Goal: Register for event/course

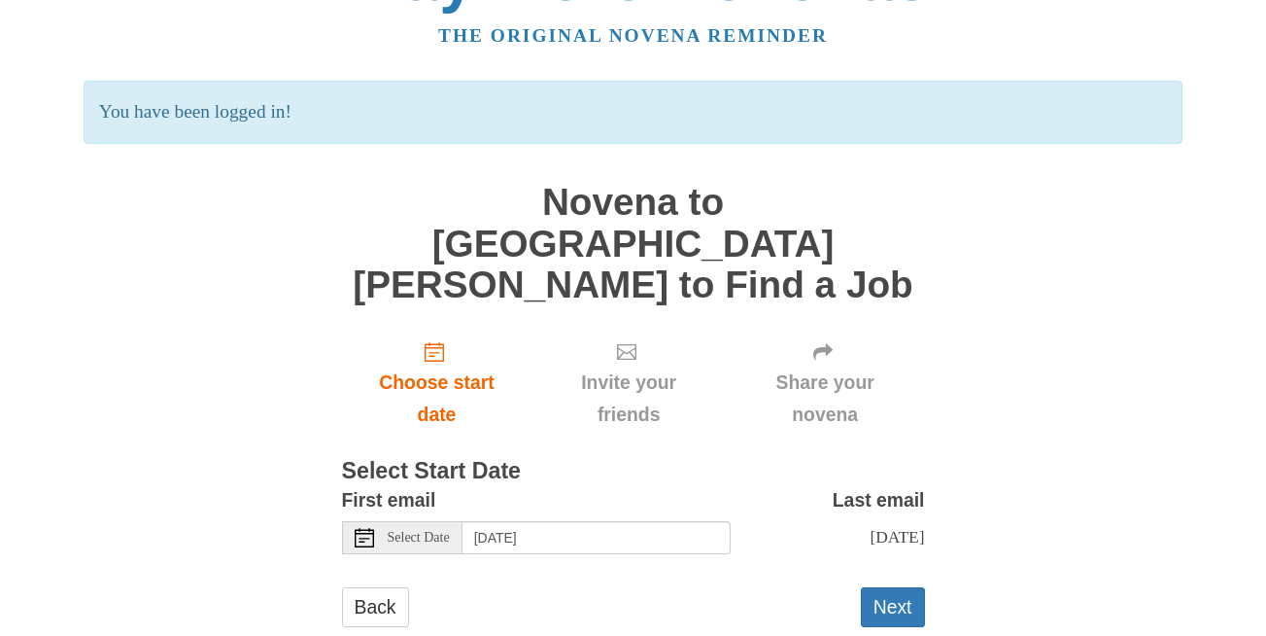
scroll to position [79, 0]
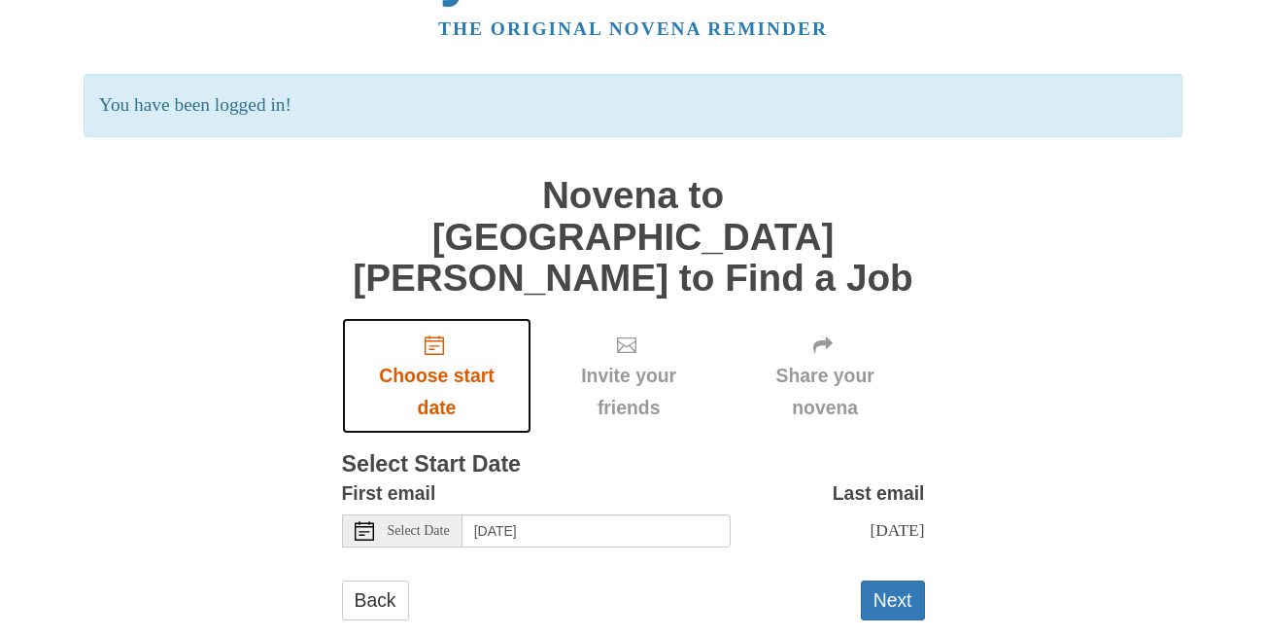
click at [437, 335] on use "Choose start date" at bounding box center [434, 344] width 19 height 19
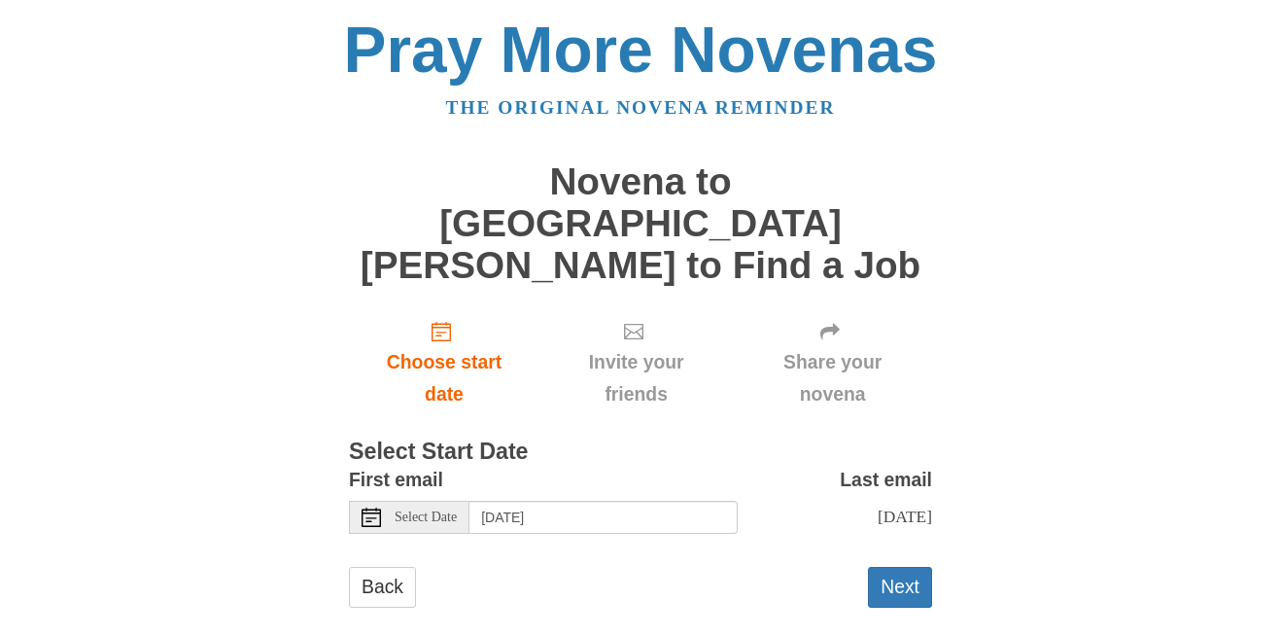
click at [431, 510] on span "Select Date" at bounding box center [426, 517] width 62 height 14
click at [892, 567] on button "Next" at bounding box center [900, 587] width 64 height 40
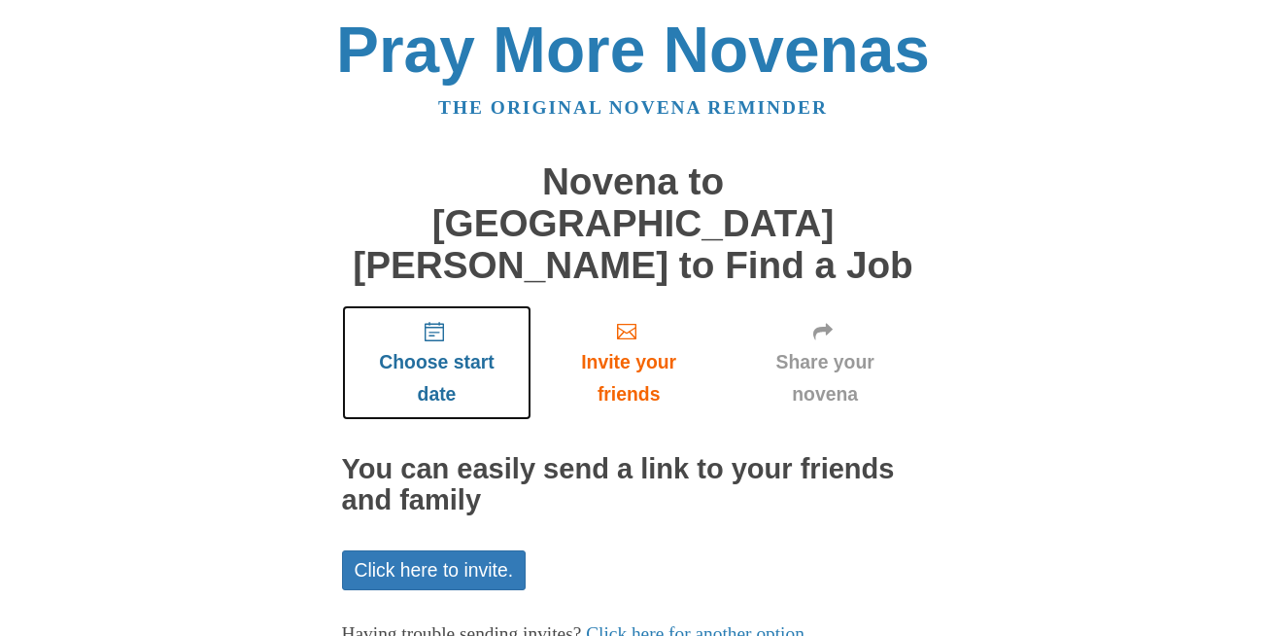
click at [439, 346] on span "Choose start date" at bounding box center [438, 378] width 152 height 64
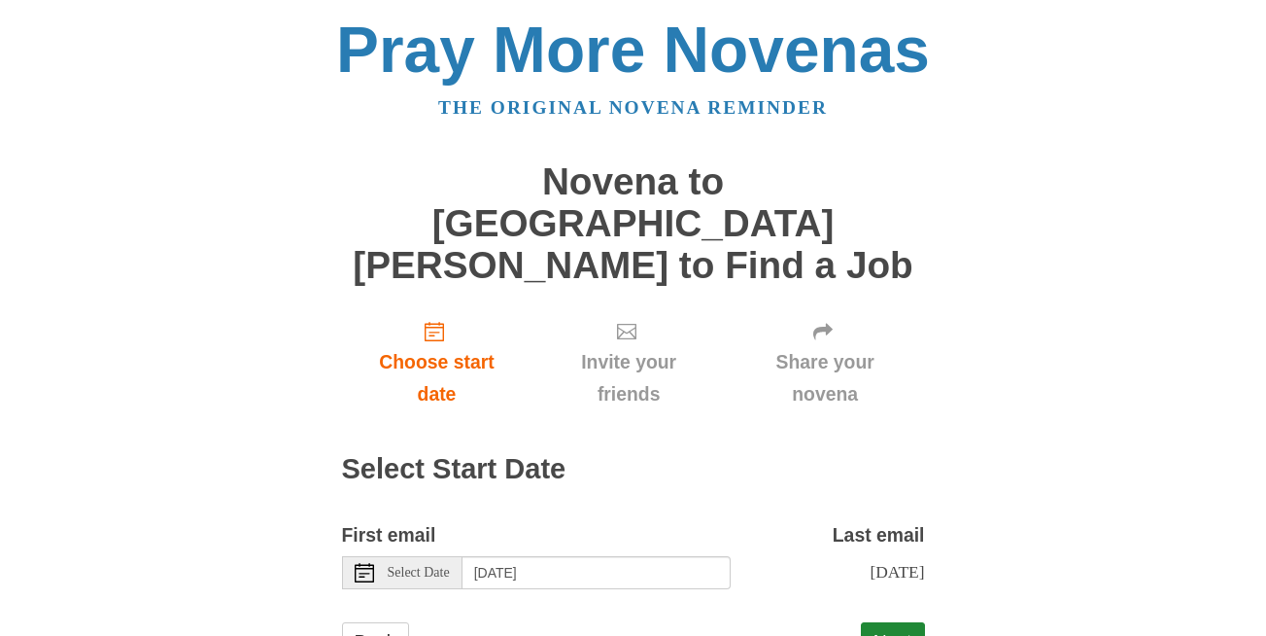
click at [443, 566] on span "Select Date" at bounding box center [419, 573] width 62 height 14
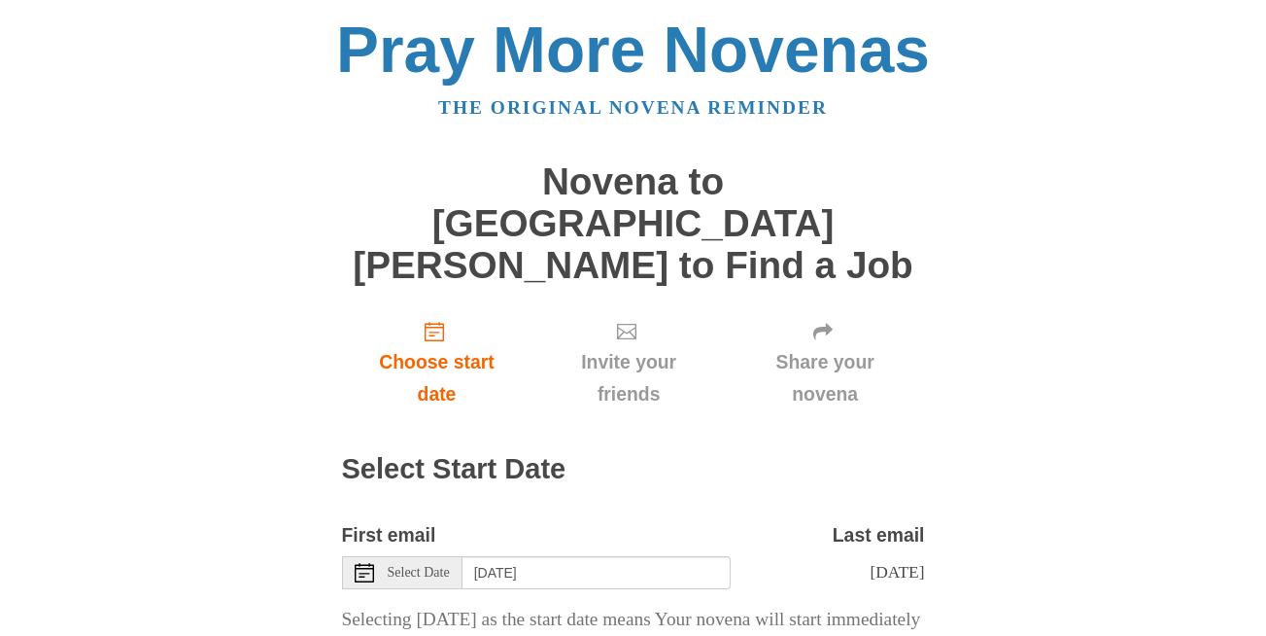
click at [403, 566] on span "Select Date" at bounding box center [419, 573] width 62 height 14
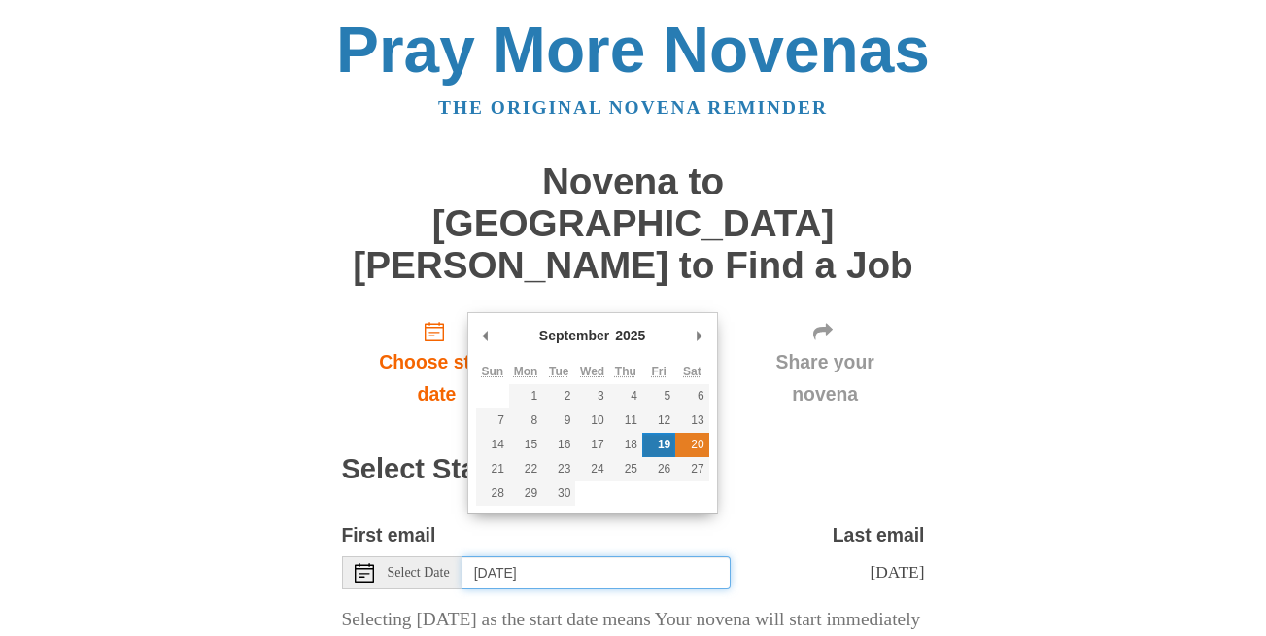
type input "[DATE]"
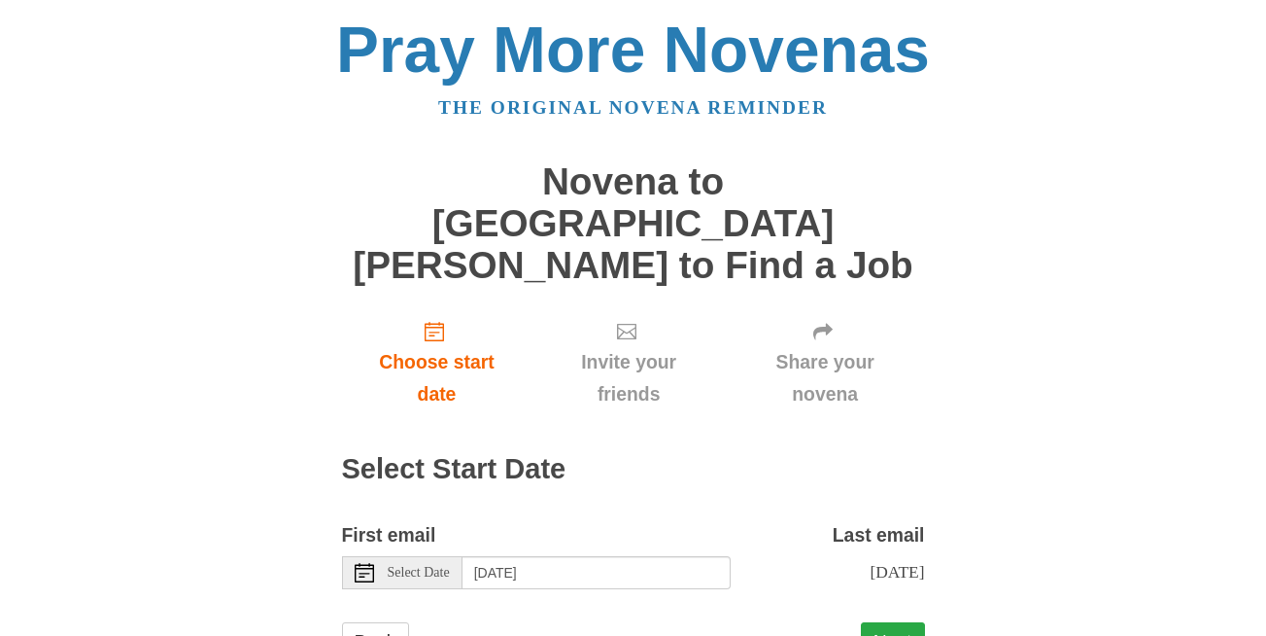
click at [895, 622] on button "Next" at bounding box center [893, 642] width 64 height 40
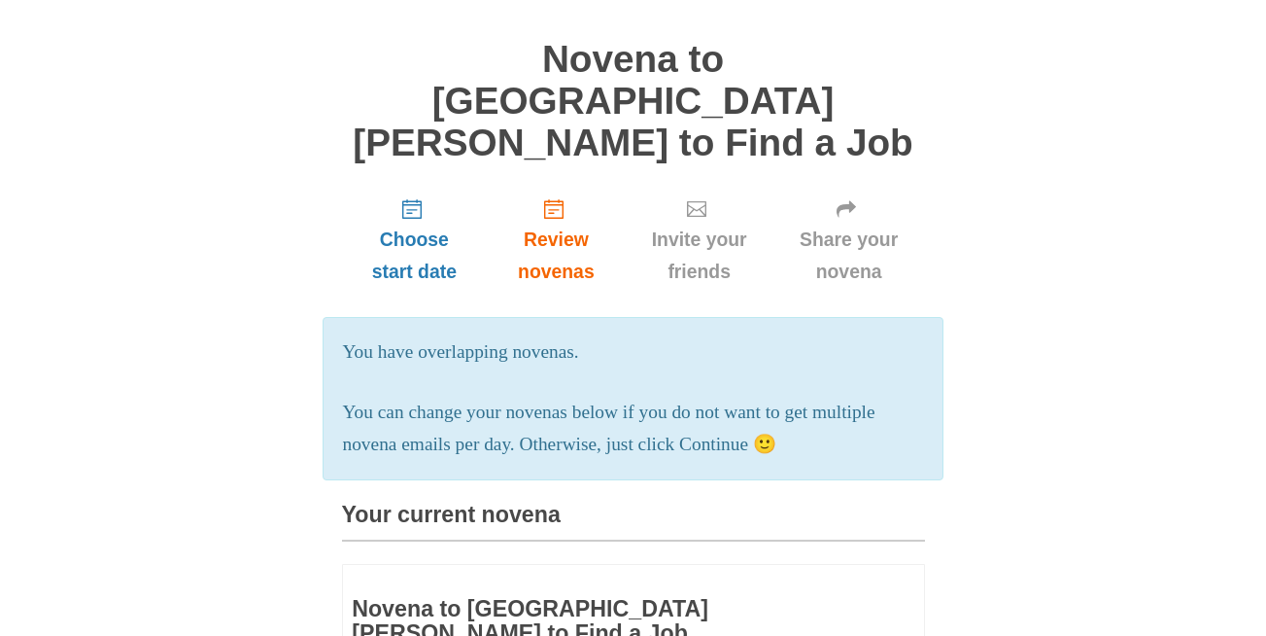
scroll to position [121, 0]
click at [689, 224] on span "Invite your friends" at bounding box center [699, 256] width 109 height 64
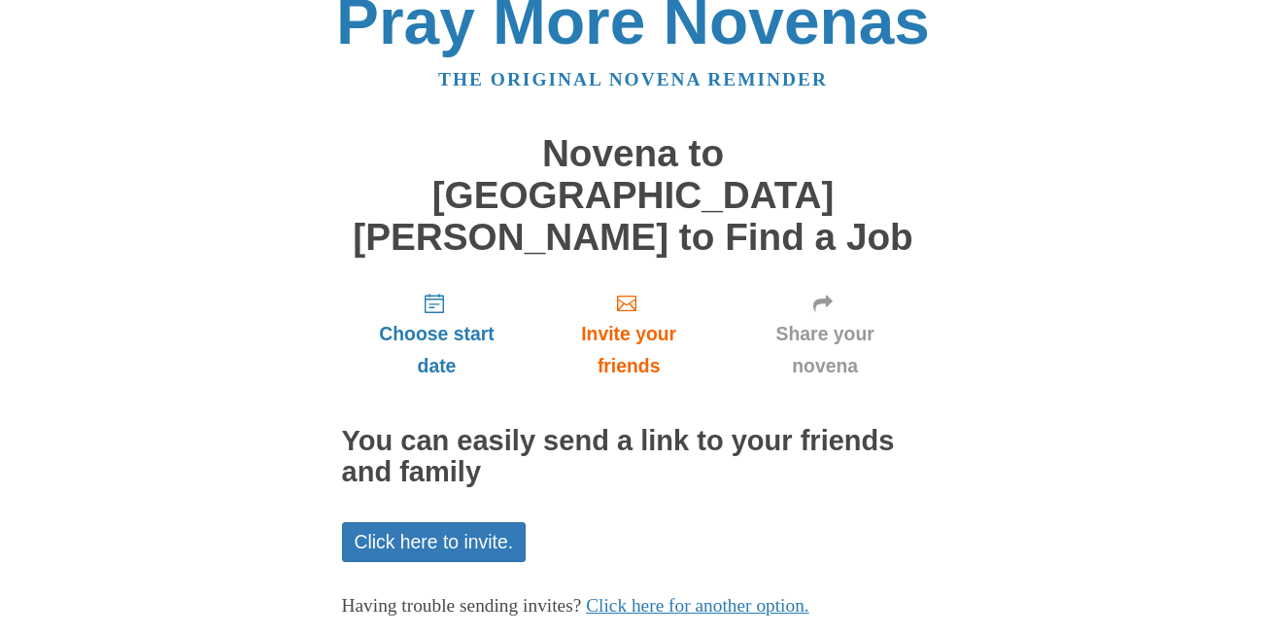
scroll to position [98, 0]
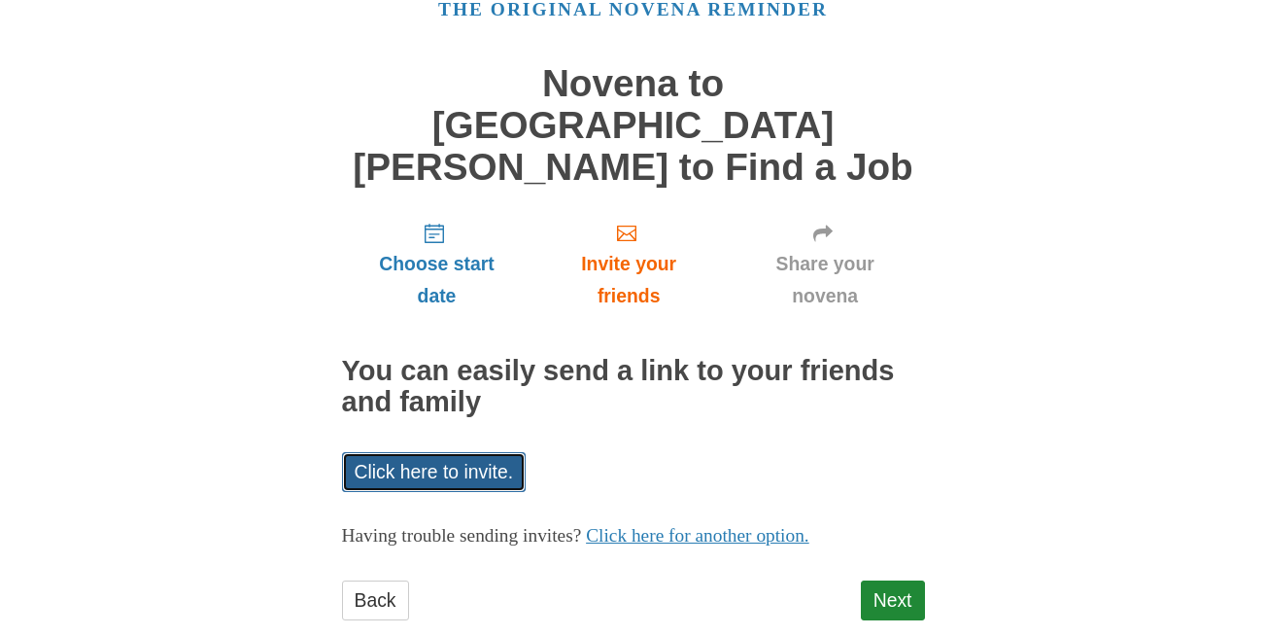
click at [453, 452] on link "Click here to invite." at bounding box center [434, 472] width 185 height 40
click at [1097, 144] on div "Pray More Novenas The original novena reminder Novena to [GEOGRAPHIC_DATA][PERS…" at bounding box center [633, 289] width 1137 height 775
click at [420, 452] on link "Click here to invite." at bounding box center [434, 472] width 185 height 40
click at [903, 391] on div "Choose start date Invite your friends Share your novena You can easily send a l…" at bounding box center [633, 423] width 583 height 432
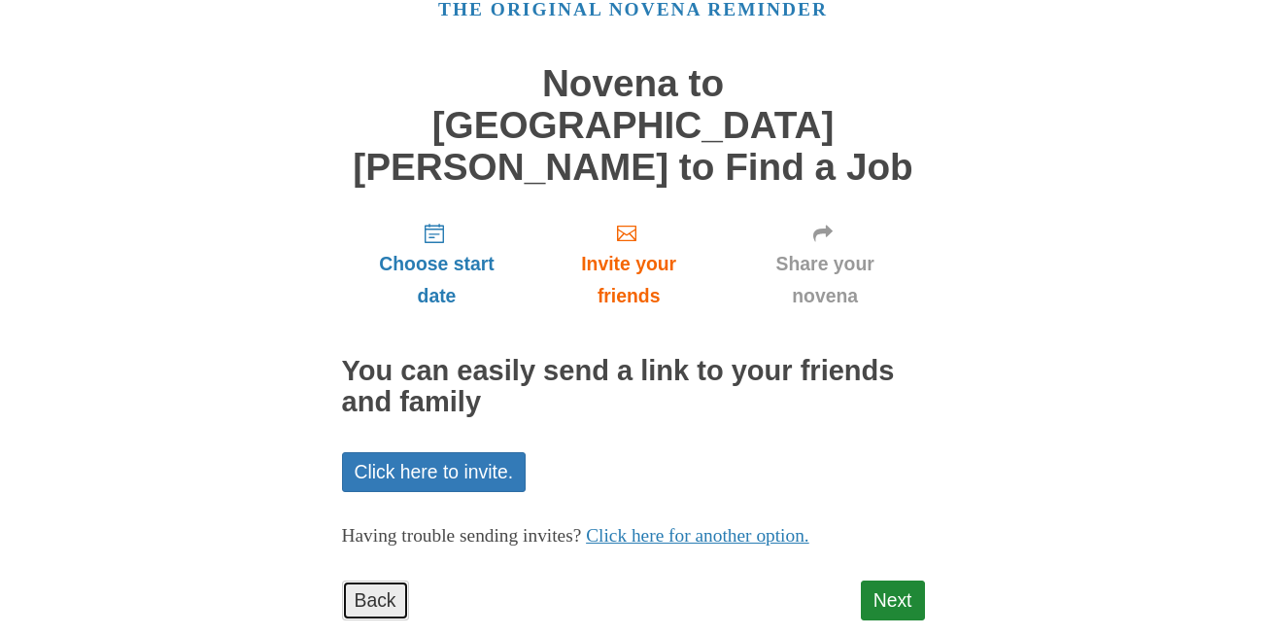
click at [397, 580] on link "Back" at bounding box center [375, 600] width 67 height 40
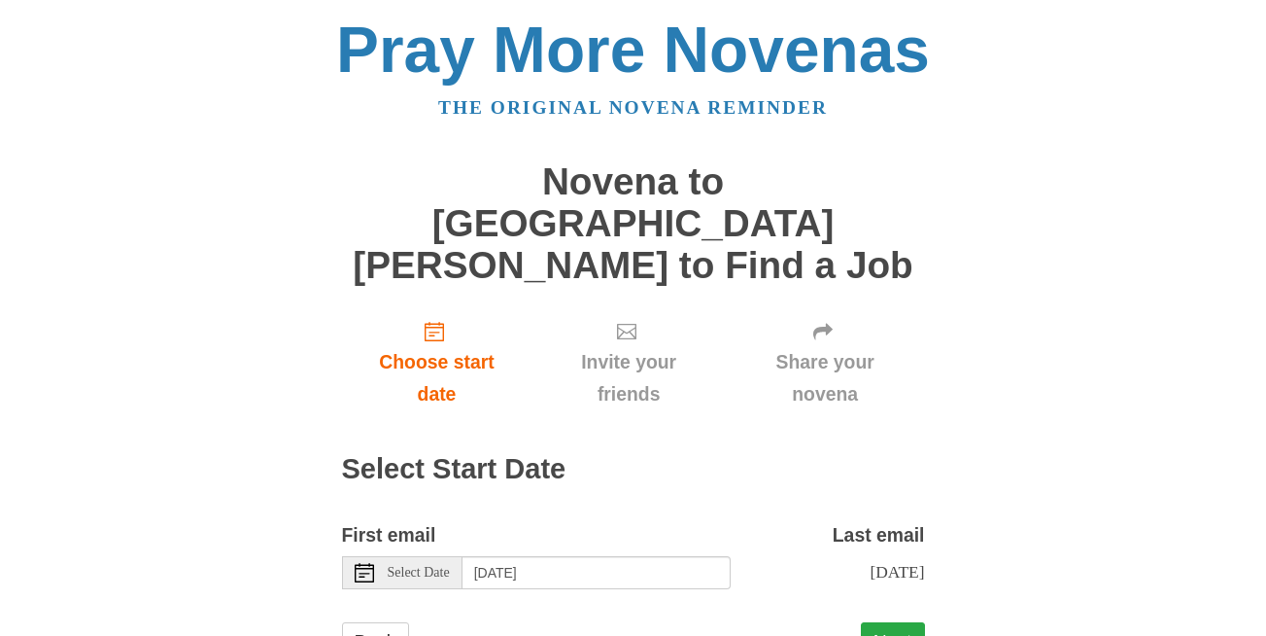
click at [888, 622] on button "Next" at bounding box center [893, 642] width 64 height 40
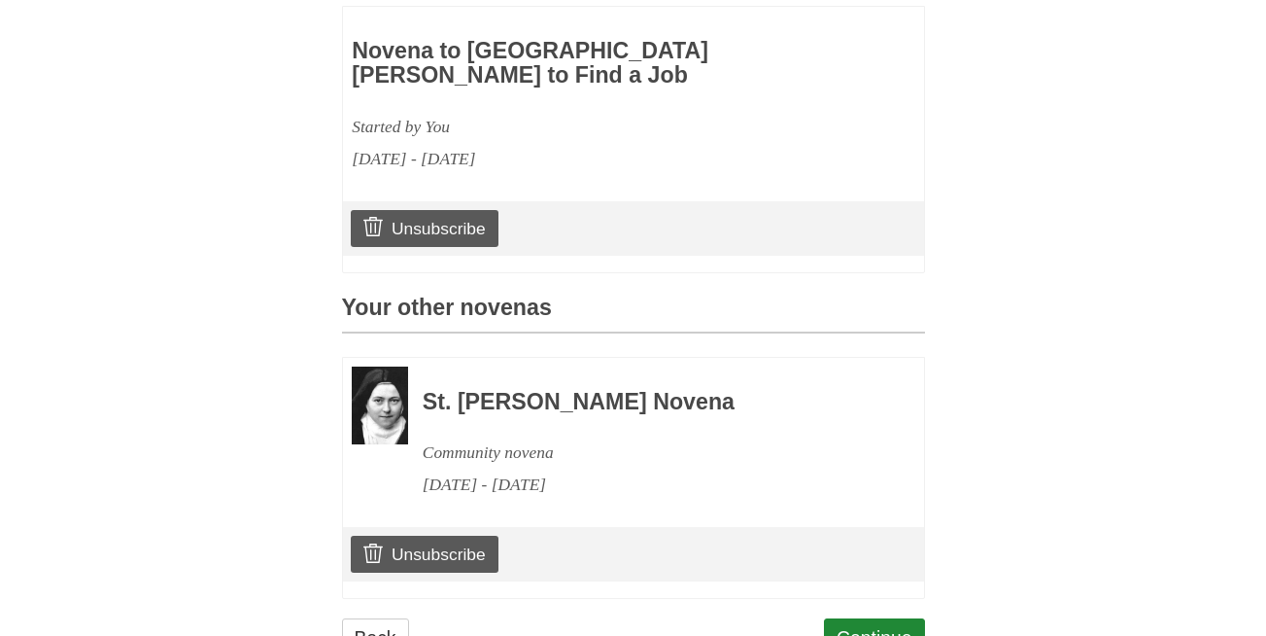
scroll to position [693, 0]
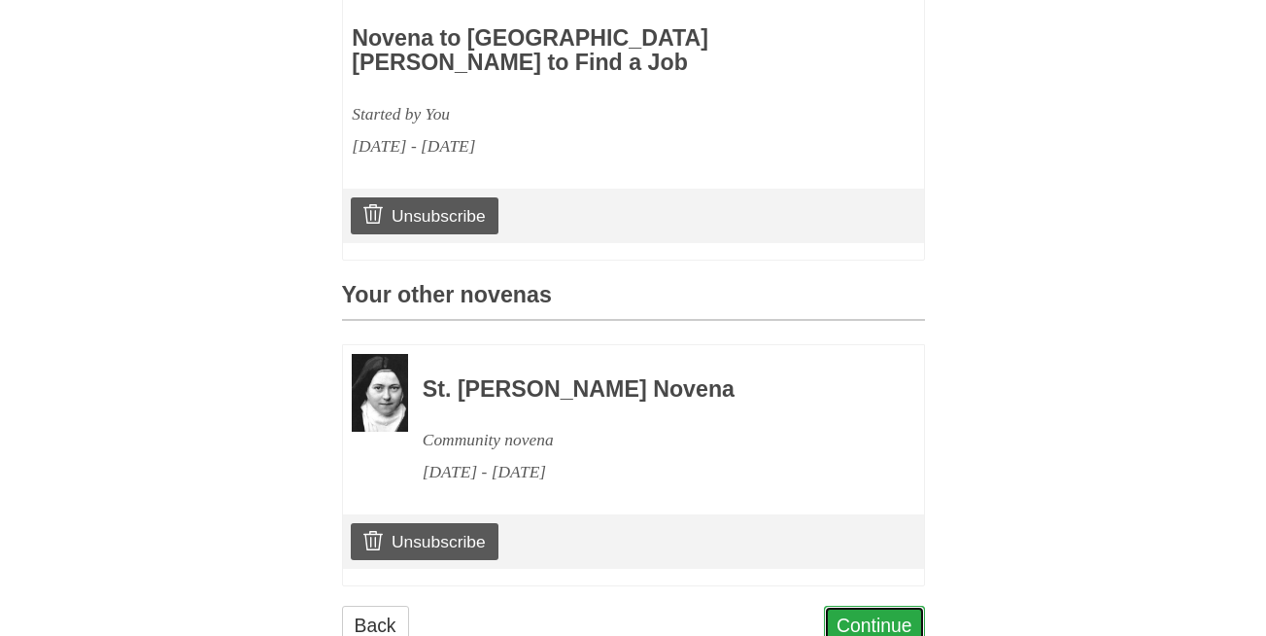
click at [892, 605] on link "Continue" at bounding box center [874, 625] width 101 height 40
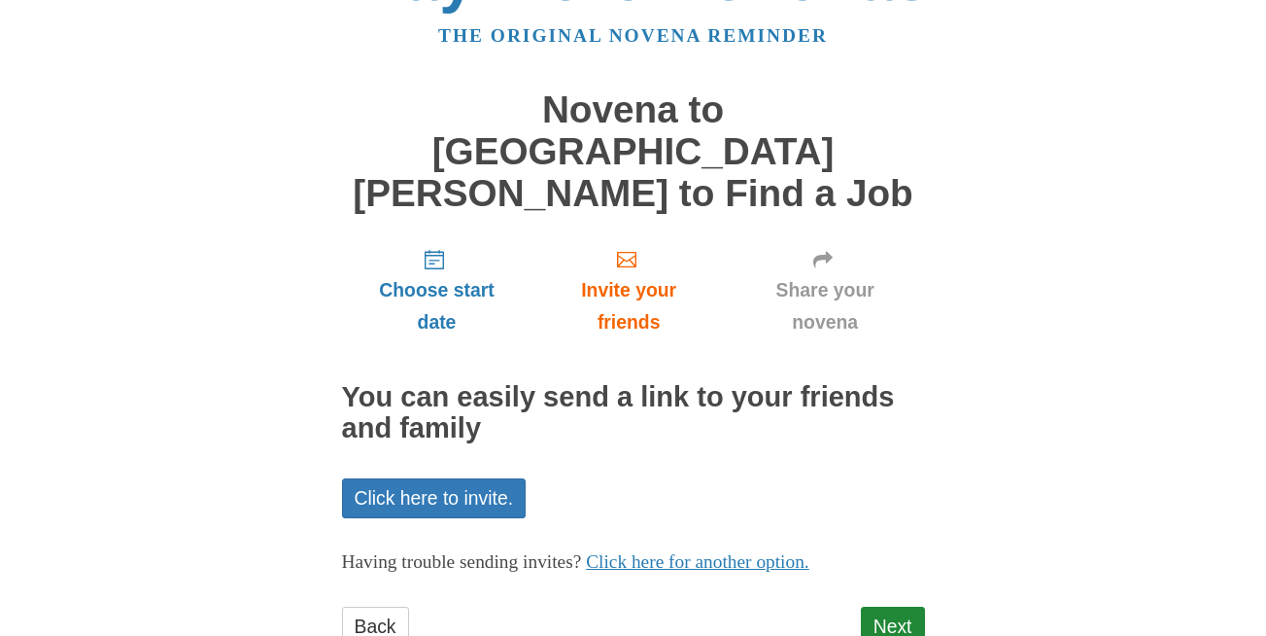
scroll to position [98, 0]
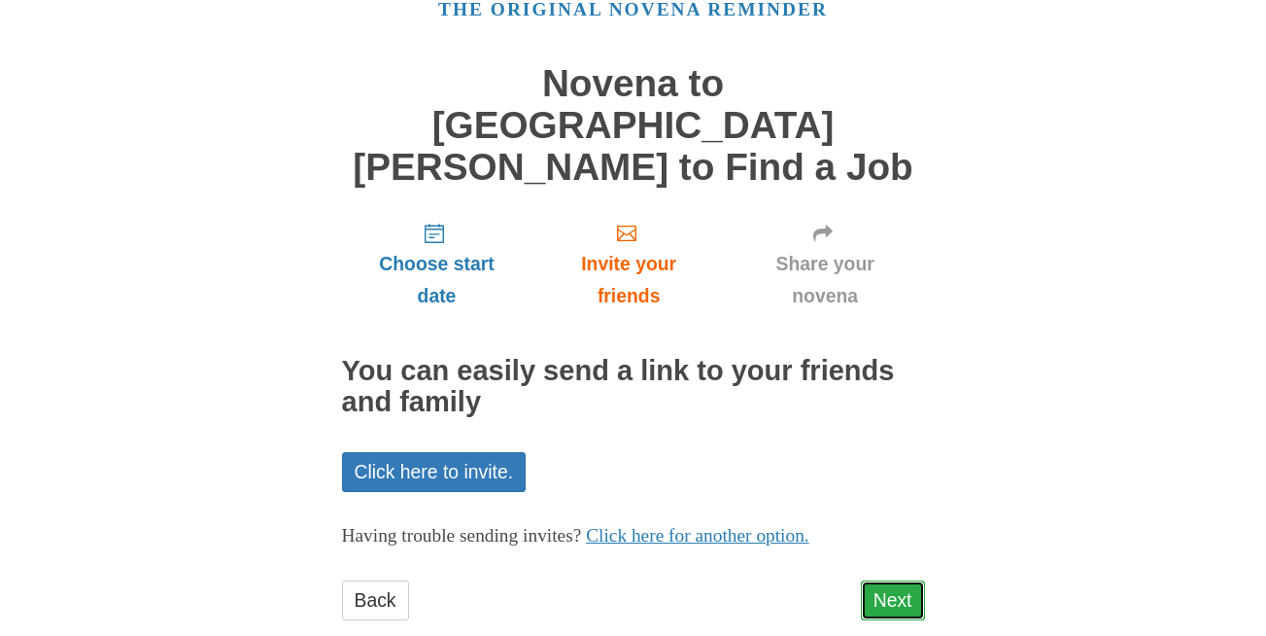
click at [892, 580] on link "Next" at bounding box center [893, 600] width 64 height 40
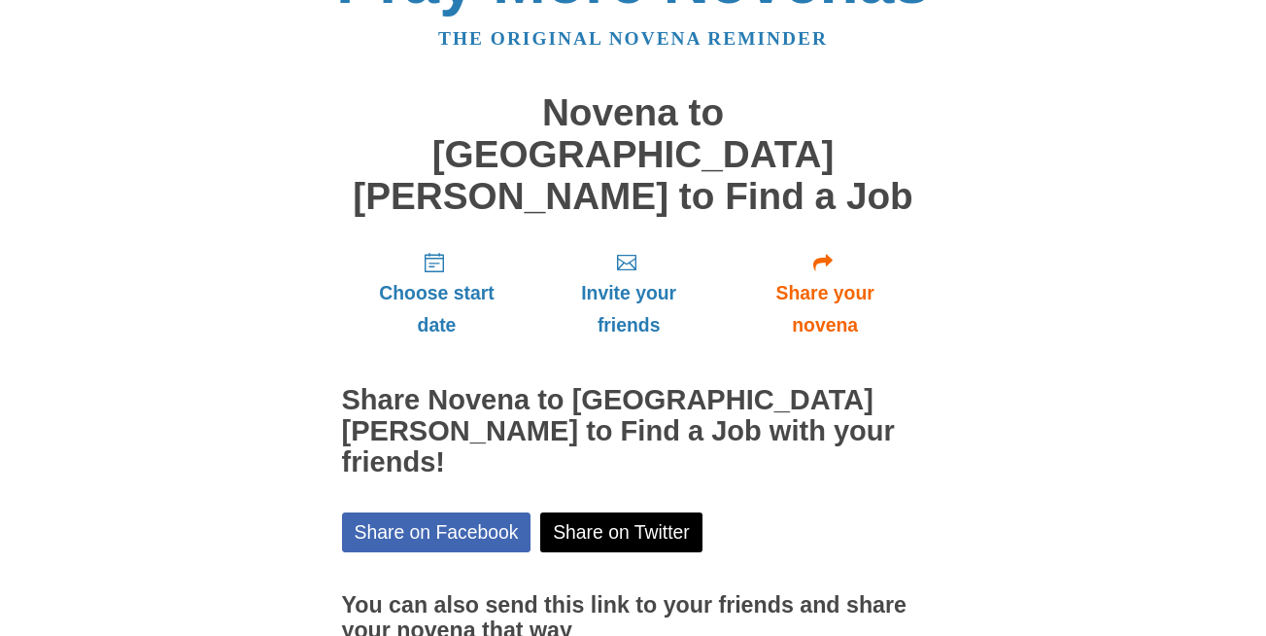
scroll to position [187, 0]
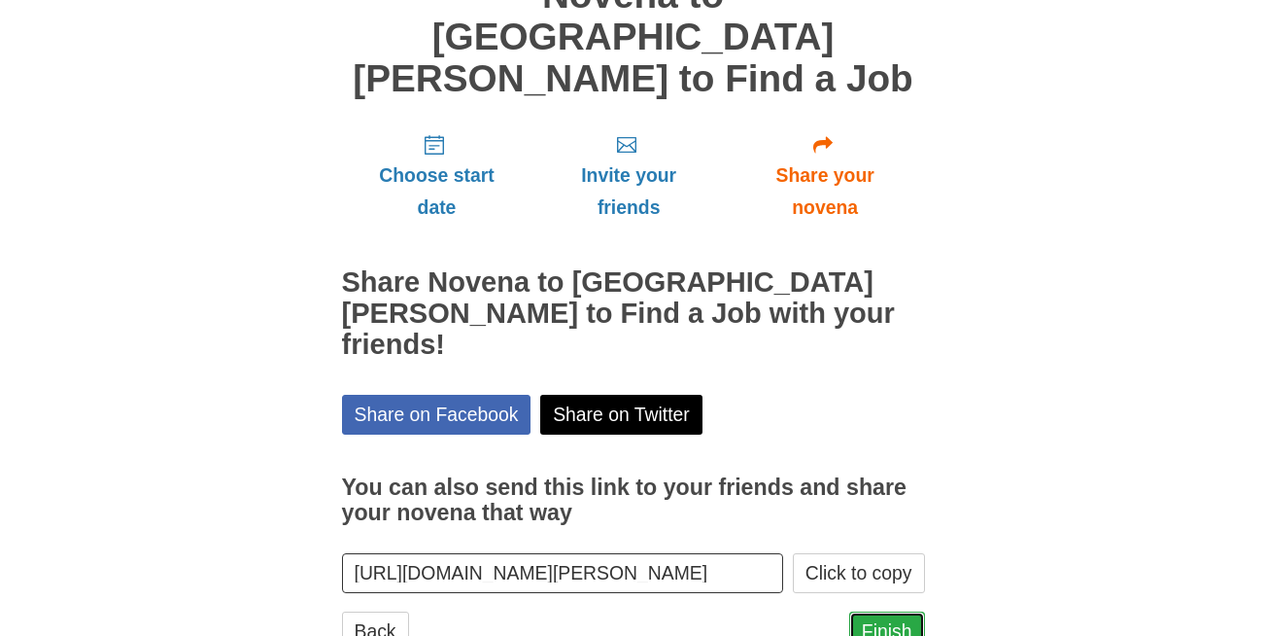
click at [901, 611] on link "Finish" at bounding box center [887, 631] width 76 height 40
